Goal: Information Seeking & Learning: Learn about a topic

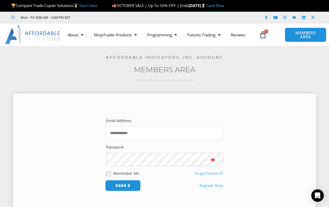
type input "**********"
click at [115, 188] on input "******" at bounding box center [123, 185] width 36 height 11
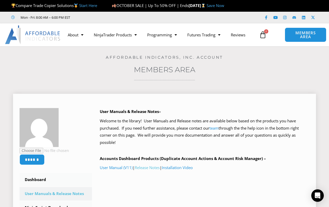
click at [150, 169] on link "Release Notes" at bounding box center [147, 167] width 25 height 5
